Goal: Transaction & Acquisition: Purchase product/service

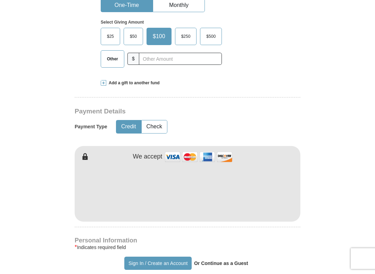
scroll to position [230, 0]
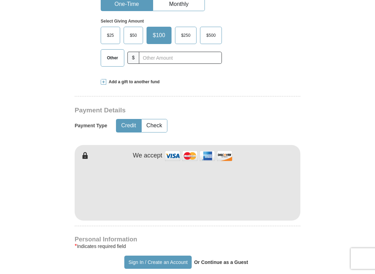
click at [160, 133] on button "Check" at bounding box center [154, 126] width 25 height 13
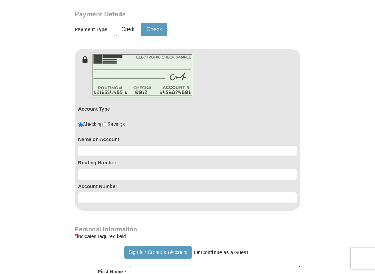
scroll to position [327, 0]
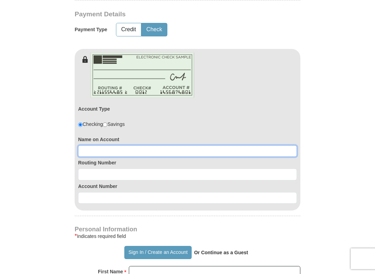
click at [84, 157] on input at bounding box center [187, 152] width 219 height 12
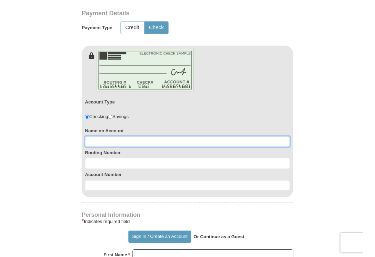
scroll to position [326, 0]
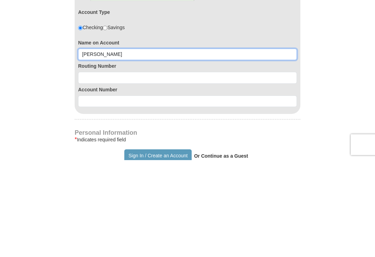
click at [111, 146] on input "[PERSON_NAME]" at bounding box center [187, 152] width 219 height 12
type input "[PERSON_NAME]"
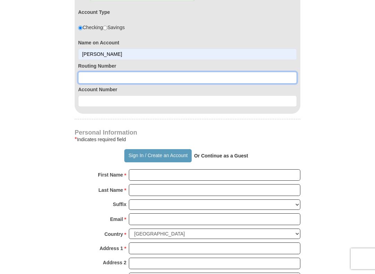
click at [90, 84] on input at bounding box center [187, 78] width 219 height 12
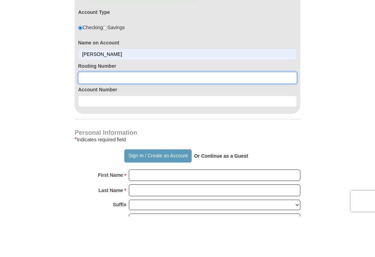
scroll to position [349, 0]
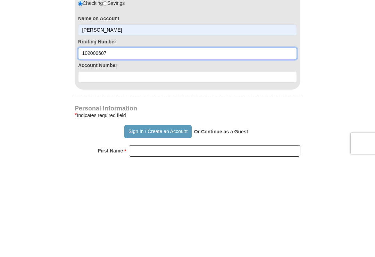
type input "102000607"
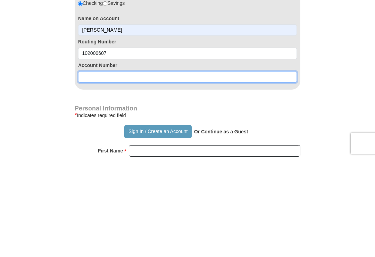
click at [118, 170] on input at bounding box center [187, 176] width 219 height 12
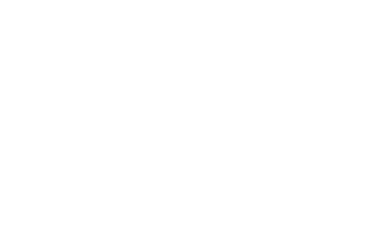
scroll to position [840, 0]
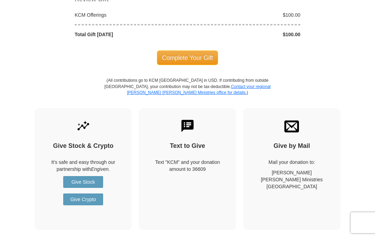
type input "5521744"
click at [190, 65] on span "Complete Your Gift" at bounding box center [187, 57] width 61 height 15
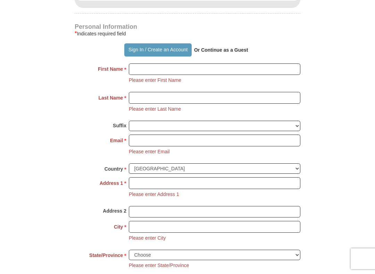
scroll to position [532, 0]
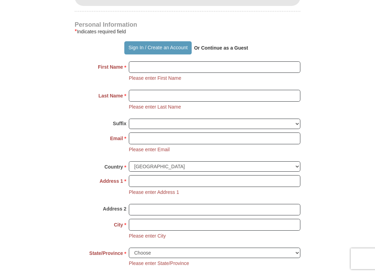
click at [227, 51] on strong "Or Continue as a Guest" at bounding box center [221, 48] width 54 height 6
click at [237, 51] on strong "Or Continue as a Guest" at bounding box center [221, 48] width 54 height 6
click at [230, 51] on strong "Or Continue as a Guest" at bounding box center [221, 48] width 54 height 6
click at [234, 51] on strong "Or Continue as a Guest" at bounding box center [221, 48] width 54 height 6
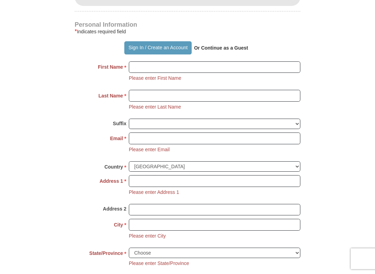
click at [234, 51] on strong "Or Continue as a Guest" at bounding box center [221, 48] width 54 height 6
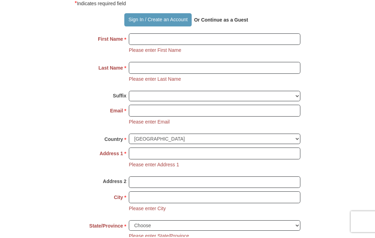
scroll to position [560, 0]
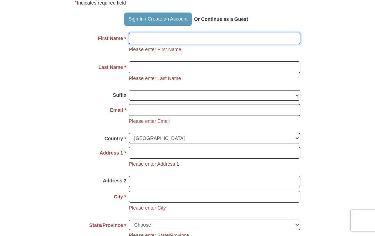
click at [137, 45] on input "First Name *" at bounding box center [215, 39] width 172 height 12
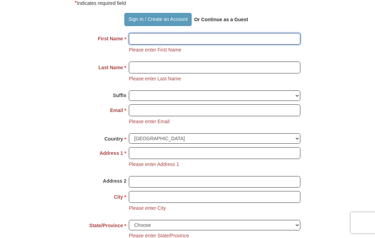
click at [143, 45] on input "First Name *" at bounding box center [215, 39] width 172 height 12
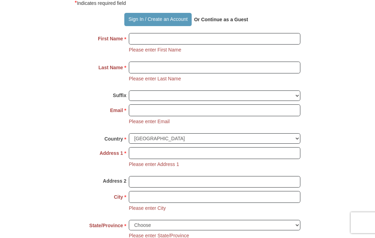
type input "[PERSON_NAME]"
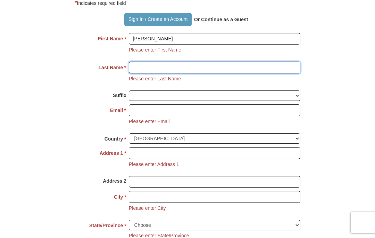
type input "[PERSON_NAME]"
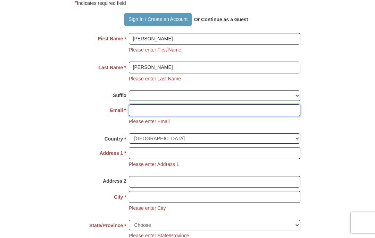
type input "[EMAIL_ADDRESS][DOMAIN_NAME]"
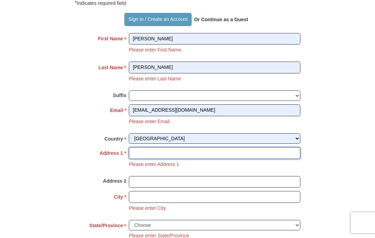
type input "[STREET_ADDRESS]"
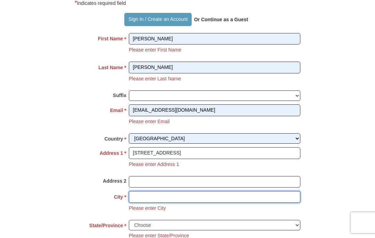
type input "LITTLETON"
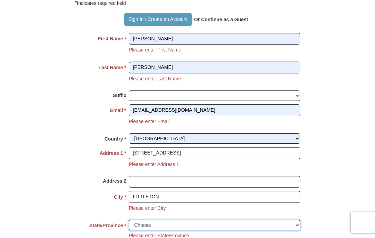
select select "CO"
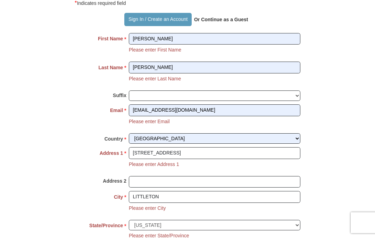
type input "80120-4322"
type input "3039017492"
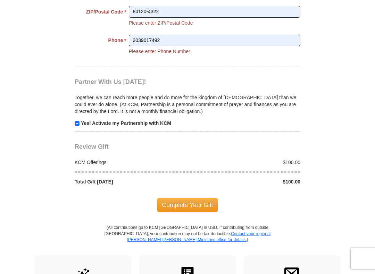
scroll to position [801, 0]
click at [182, 213] on span "Complete Your Gift" at bounding box center [187, 205] width 61 height 15
